Goal: Task Accomplishment & Management: Complete application form

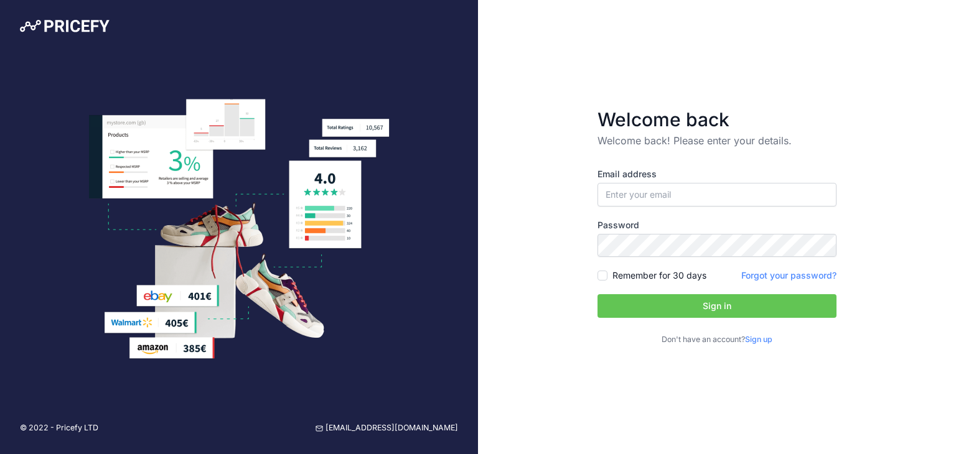
type input "[EMAIL_ADDRESS][DOMAIN_NAME]"
click at [597, 294] on button "Sign in" at bounding box center [716, 306] width 239 height 24
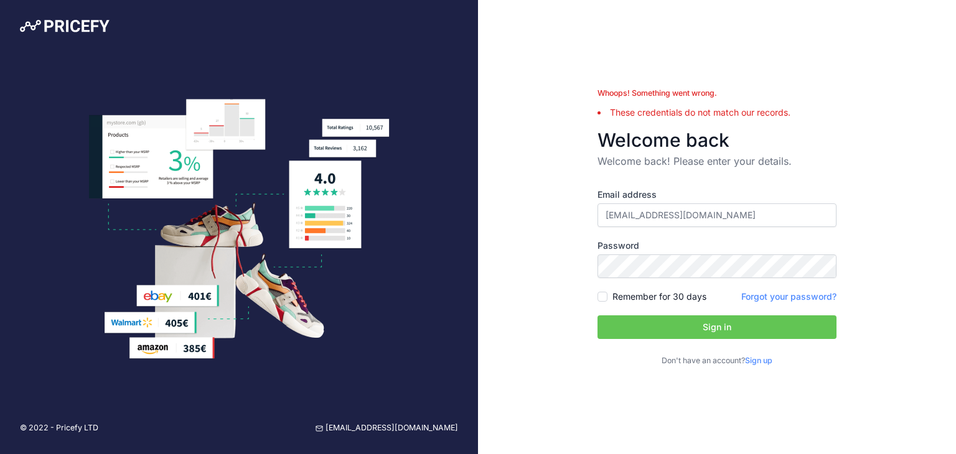
click at [668, 294] on label "Remember for 30 days" at bounding box center [659, 297] width 94 height 12
click at [607, 294] on input "Remember for 30 days" at bounding box center [602, 297] width 10 height 10
checkbox input "true"
click at [643, 337] on button "Sign in" at bounding box center [716, 327] width 239 height 24
click at [597, 315] on button "Sign in" at bounding box center [716, 327] width 239 height 24
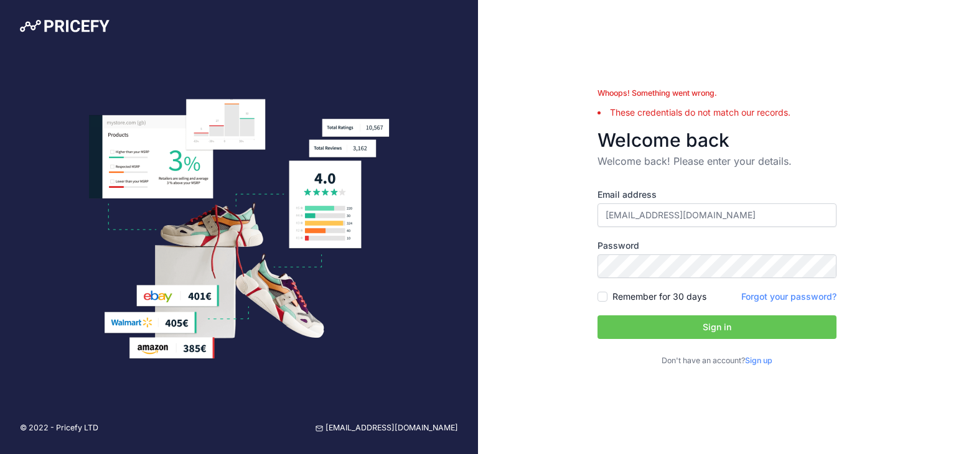
click at [757, 362] on link "Sign up" at bounding box center [758, 360] width 27 height 9
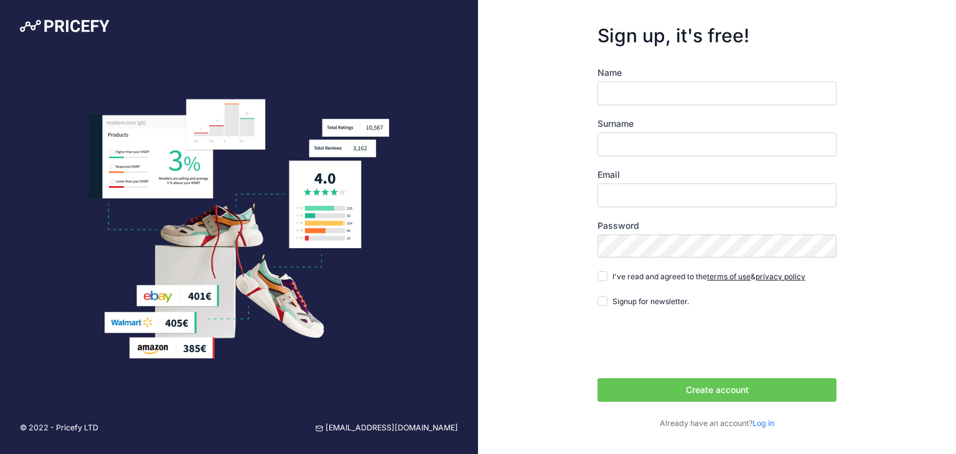
click at [702, 100] on input "Name" at bounding box center [716, 94] width 239 height 24
type input "[PERSON_NAME]"
click at [683, 152] on input "Surname" at bounding box center [716, 145] width 239 height 24
type input "singh"
click at [681, 210] on div "Name Brahmveer singh Surname singh Email Password terms of use privacy policy L…" at bounding box center [716, 248] width 239 height 363
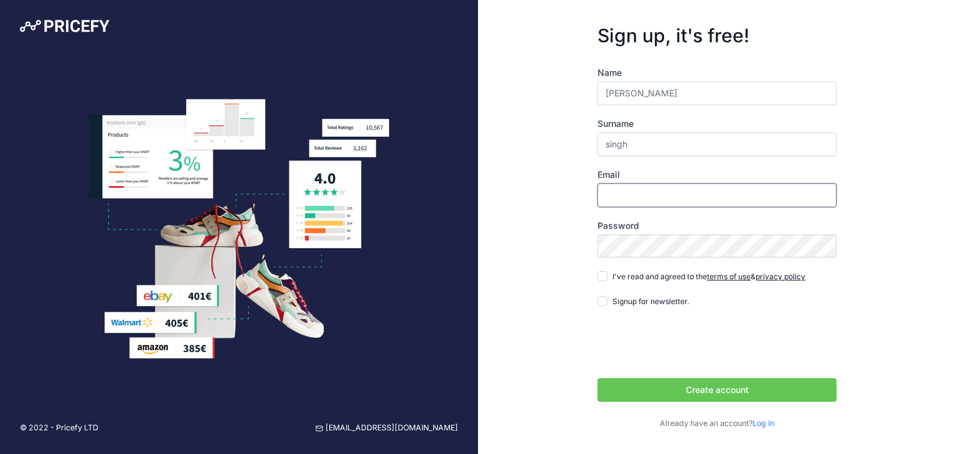
click at [681, 190] on input "Email" at bounding box center [716, 196] width 239 height 24
type input "[EMAIL_ADDRESS][DOMAIN_NAME]"
click at [603, 277] on input "I've read and agreed to the terms of use & privacy policy" at bounding box center [602, 276] width 10 height 10
checkbox input "true"
click at [631, 393] on button "Create account" at bounding box center [716, 390] width 239 height 24
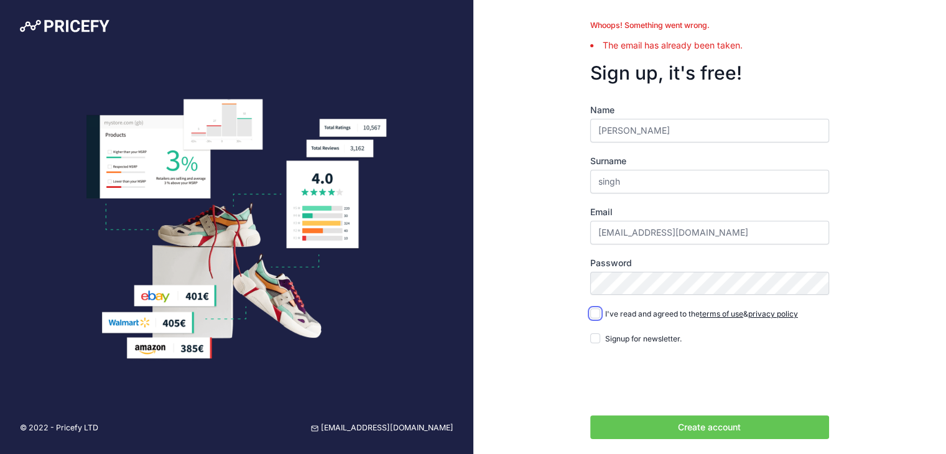
click at [599, 314] on input "I've read and agreed to the terms of use & privacy policy" at bounding box center [595, 314] width 10 height 10
checkbox input "true"
click at [599, 339] on input "Signup for newsletter." at bounding box center [595, 338] width 10 height 10
checkbox input "true"
click at [633, 434] on button "Create account" at bounding box center [709, 428] width 239 height 24
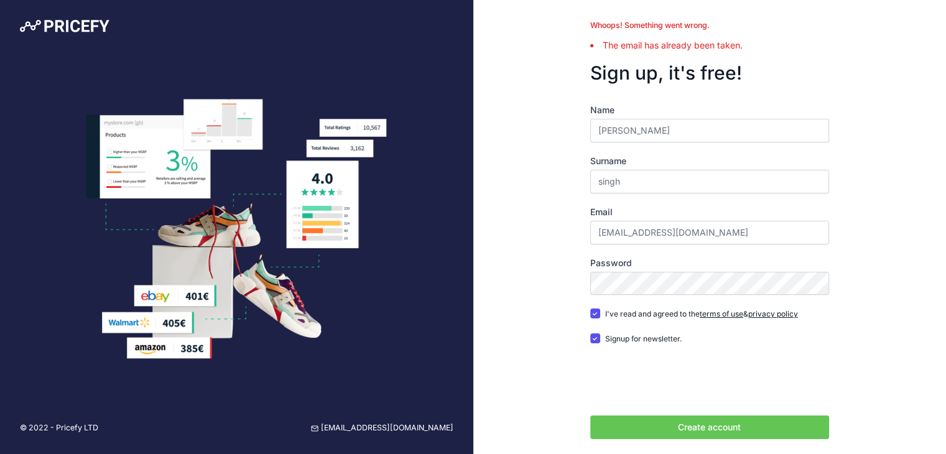
click at [643, 267] on label "Password" at bounding box center [709, 263] width 239 height 12
click at [646, 433] on button "Create account" at bounding box center [709, 428] width 239 height 24
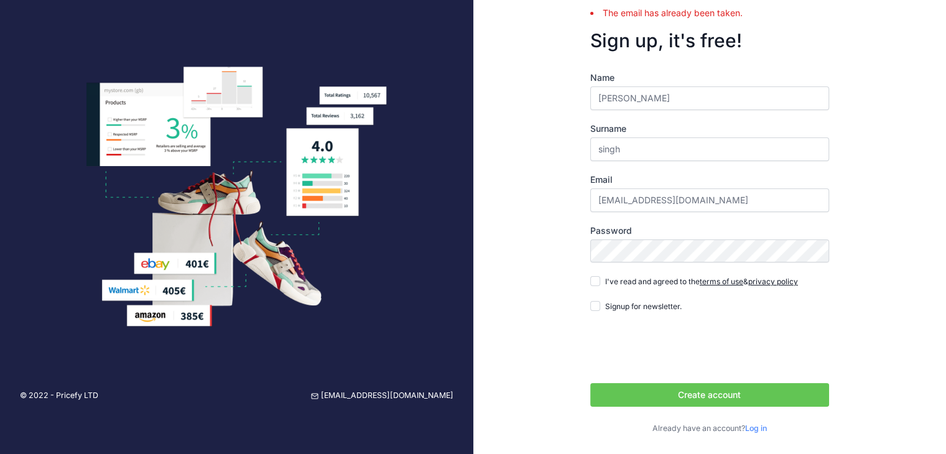
click at [758, 391] on button "Create account" at bounding box center [709, 395] width 239 height 24
